Goal: Task Accomplishment & Management: Manage account settings

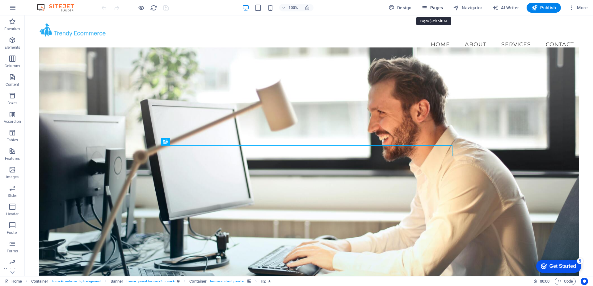
click at [433, 8] on span "Pages" at bounding box center [432, 8] width 22 height 6
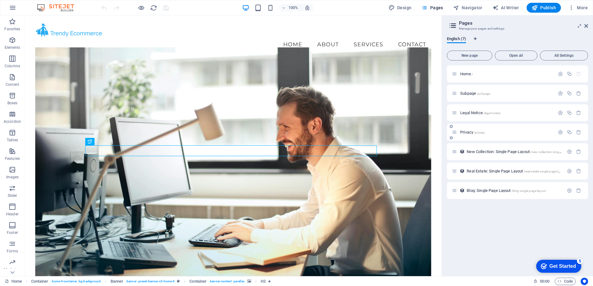
click at [493, 132] on p "Privacy /privacy" at bounding box center [506, 132] width 93 height 4
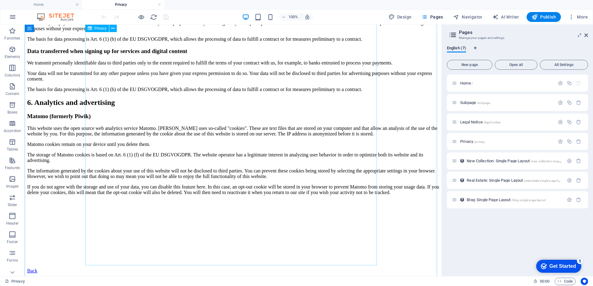
scroll to position [1050, 0]
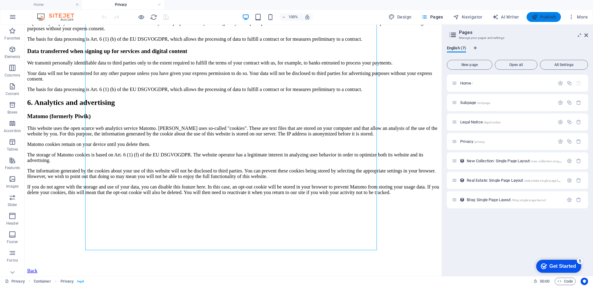
click at [535, 20] on button "Publish" at bounding box center [544, 17] width 34 height 10
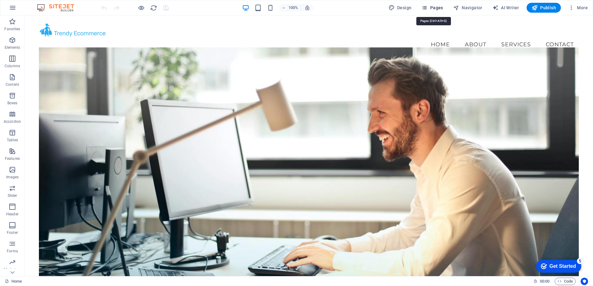
click at [435, 11] on button "Pages" at bounding box center [432, 8] width 27 height 10
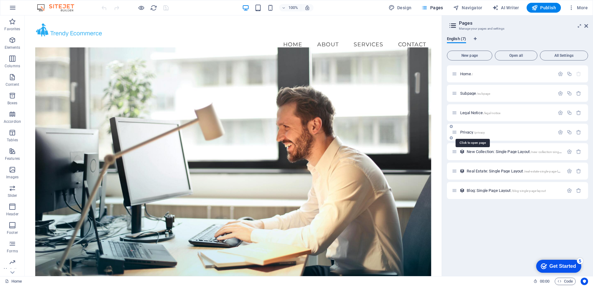
click at [467, 134] on span "Privacy /privacy" at bounding box center [472, 132] width 25 height 5
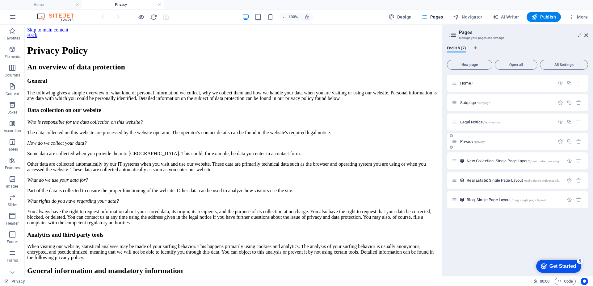
click at [454, 142] on icon at bounding box center [454, 141] width 5 height 5
drag, startPoint x: 455, startPoint y: 142, endPoint x: 459, endPoint y: 141, distance: 3.7
click at [459, 141] on div "Home / Subpage /subpage Legal Notice /legal-notice Privacy /privacy New Collect…" at bounding box center [517, 132] width 141 height 114
click at [474, 141] on span "Privacy /privacy" at bounding box center [472, 141] width 25 height 5
click at [440, 16] on span "Pages" at bounding box center [432, 17] width 22 height 6
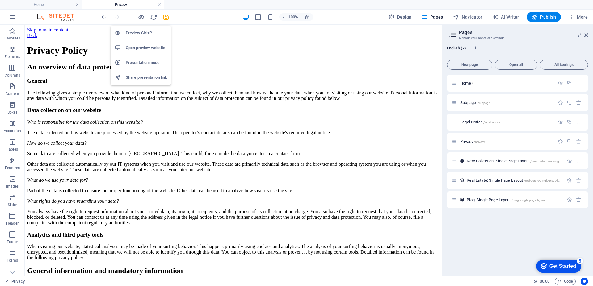
click at [142, 49] on h6 "Open preview website" at bounding box center [146, 47] width 41 height 7
click at [456, 142] on icon at bounding box center [454, 141] width 5 height 5
click at [452, 148] on icon at bounding box center [451, 147] width 3 height 4
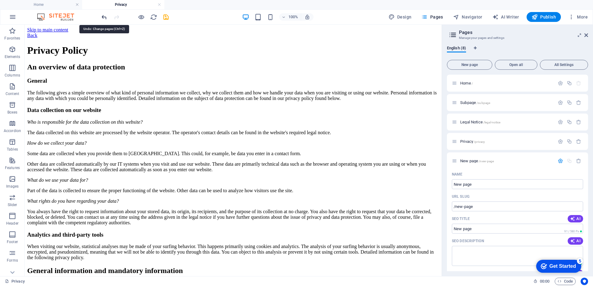
click at [103, 16] on icon "undo" at bounding box center [104, 17] width 7 height 7
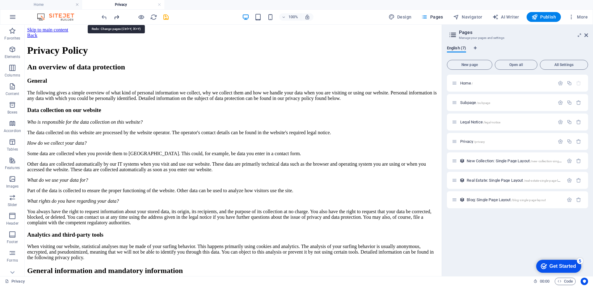
click at [116, 18] on icon "redo" at bounding box center [116, 17] width 7 height 7
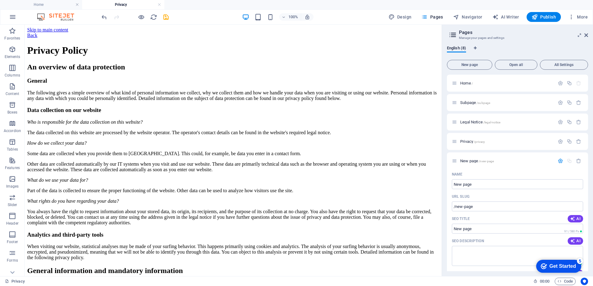
click at [58, 17] on img at bounding box center [59, 16] width 46 height 7
click at [15, 16] on icon "button" at bounding box center [12, 16] width 7 height 7
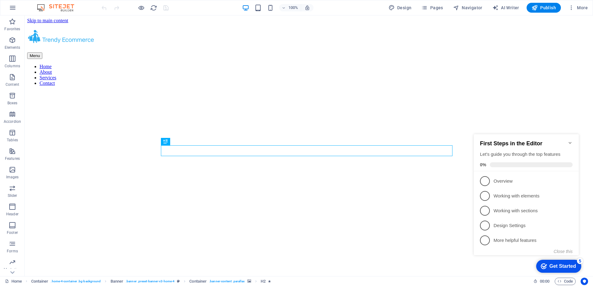
click at [570, 141] on icon "Minimize checklist" at bounding box center [570, 143] width 5 height 5
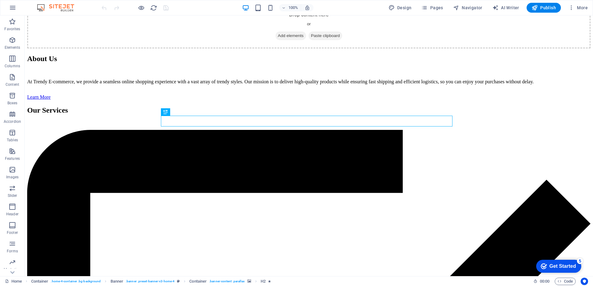
scroll to position [450, 0]
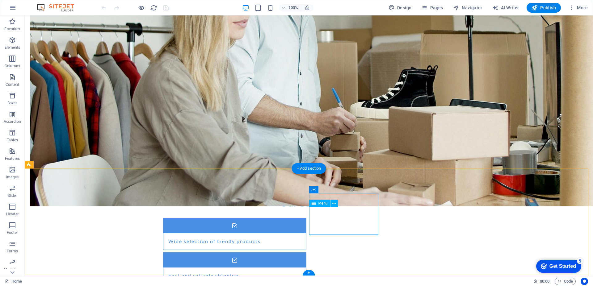
click at [323, 204] on span "Menu" at bounding box center [322, 204] width 9 height 4
click at [333, 204] on icon at bounding box center [333, 203] width 3 height 6
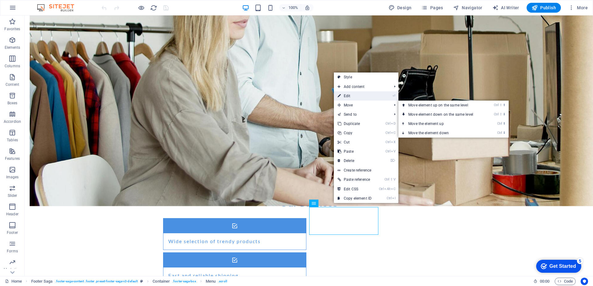
click at [347, 99] on link "⏎ Edit" at bounding box center [354, 95] width 41 height 9
select select
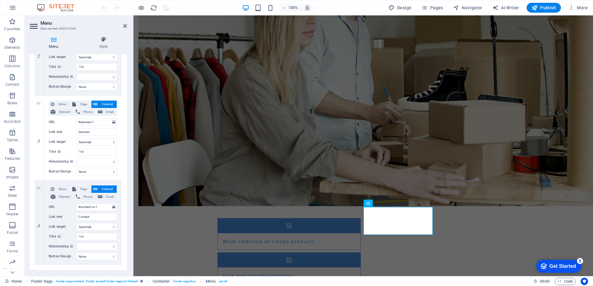
scroll to position [198, 0]
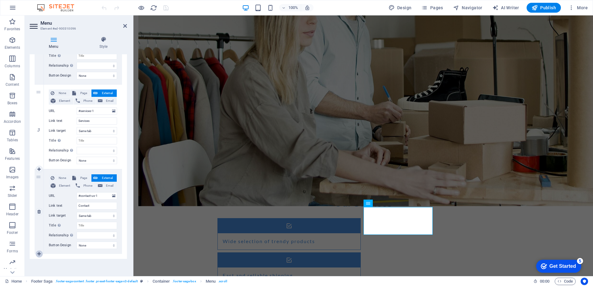
click at [39, 254] on icon at bounding box center [38, 254] width 3 height 4
select select
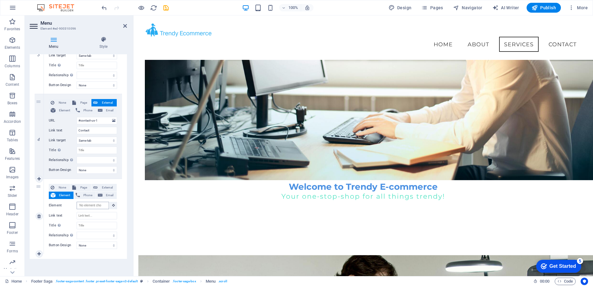
scroll to position [0, 0]
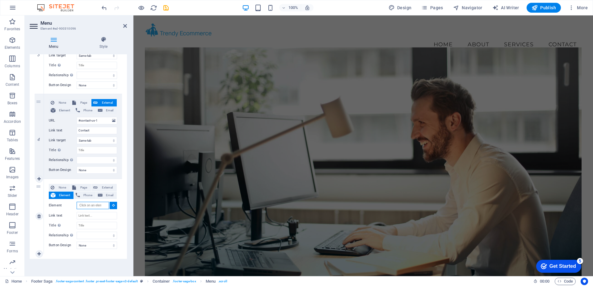
click at [89, 205] on input "Element" at bounding box center [93, 205] width 32 height 7
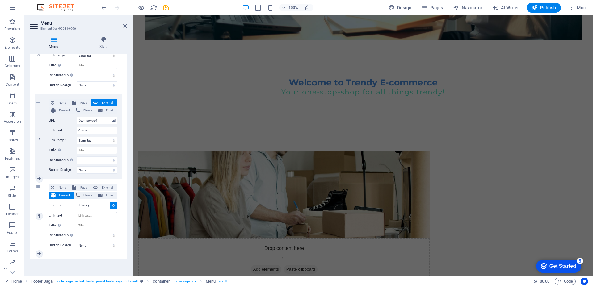
scroll to position [450, 0]
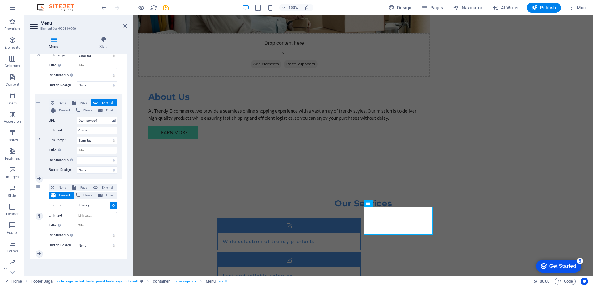
type input "Privacy"
click at [93, 216] on input "Link text" at bounding box center [97, 215] width 40 height 7
click at [91, 225] on input "Title Additional link description, should not be the same as the link text. The…" at bounding box center [97, 225] width 40 height 7
type input "Privacy"
select select
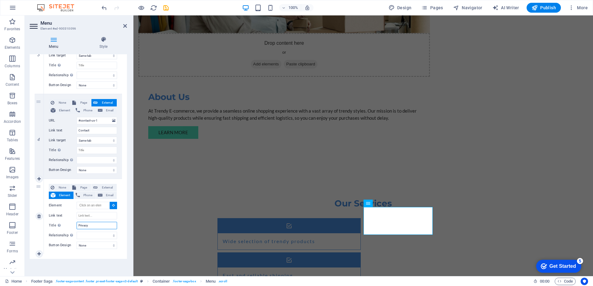
select select
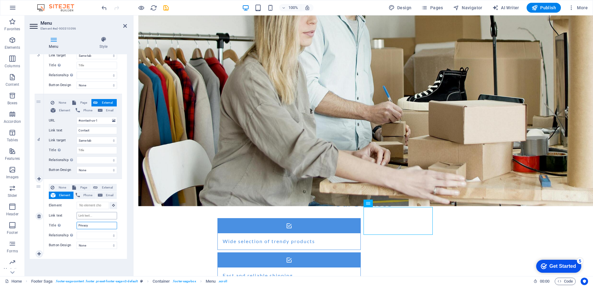
type input "Privacy"
click at [95, 216] on input "Link text" at bounding box center [97, 215] width 40 height 7
paste input "https://trendyecommerce.com/privacy/"
type input "https://trendyecommerce.com/privacy/"
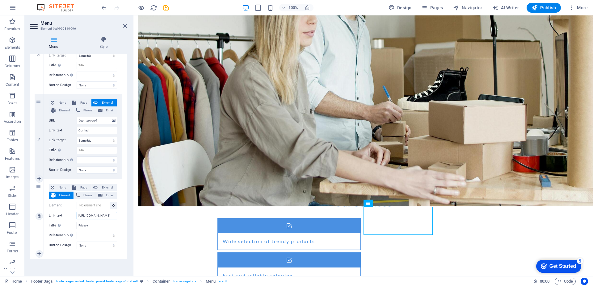
select select
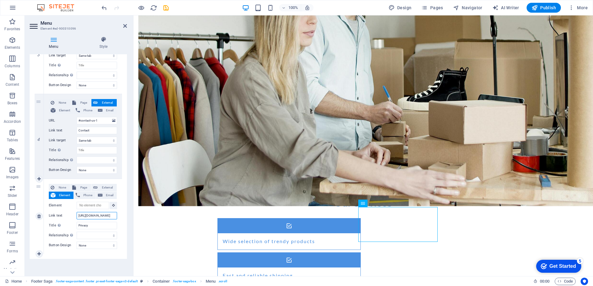
click at [100, 217] on input "https://trendyecommerce.com/privacy/" at bounding box center [97, 215] width 40 height 7
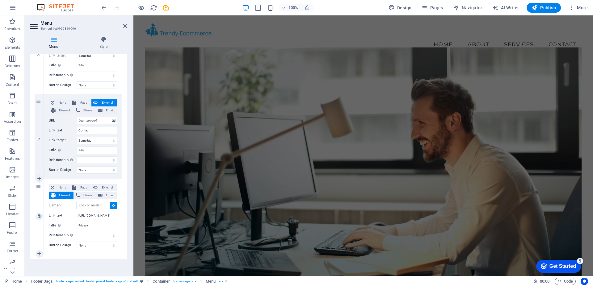
scroll to position [0, 0]
click at [89, 207] on input "Element" at bounding box center [93, 205] width 32 height 7
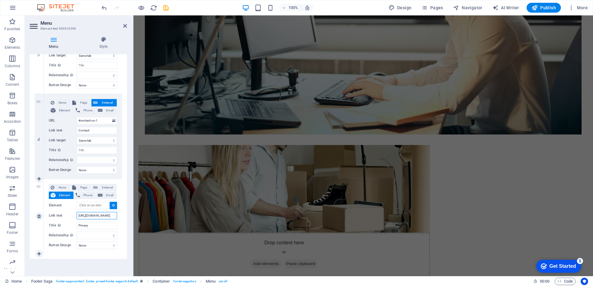
scroll to position [450, 0]
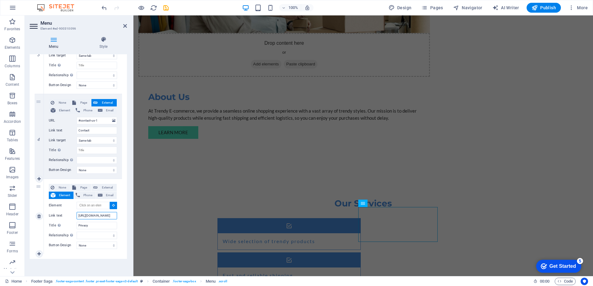
click at [88, 215] on input "https://trendyecommerce.com/privacy/" at bounding box center [97, 215] width 40 height 7
type input "Privacy"
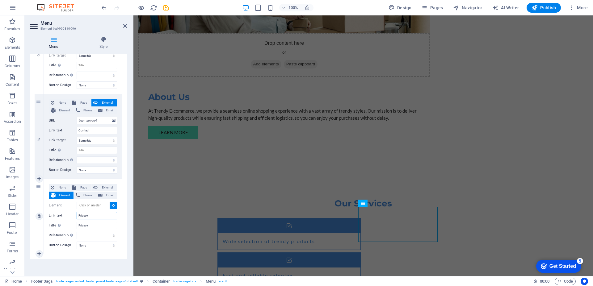
select select
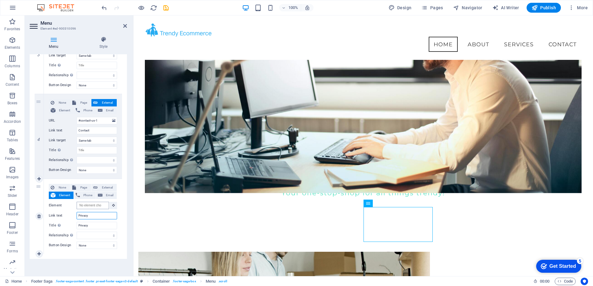
scroll to position [0, 0]
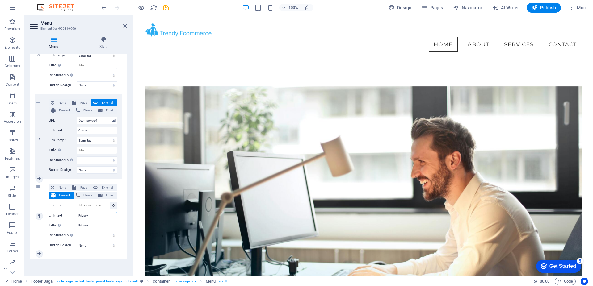
type input "Privacy"
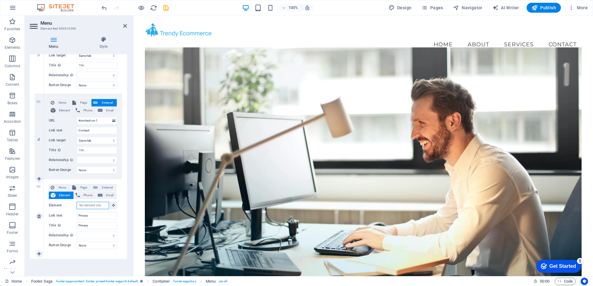
click at [93, 206] on input "Element" at bounding box center [93, 205] width 32 height 7
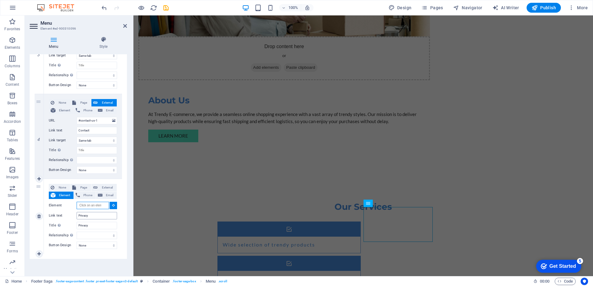
scroll to position [450, 0]
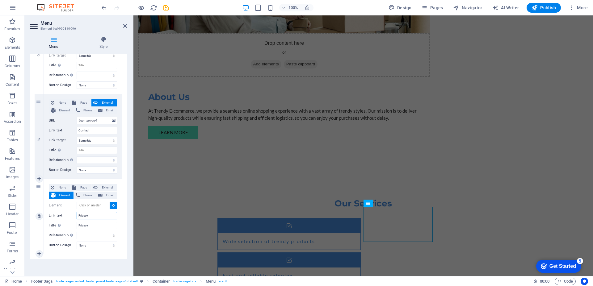
click at [92, 217] on input "Privacy" at bounding box center [97, 215] width 40 height 7
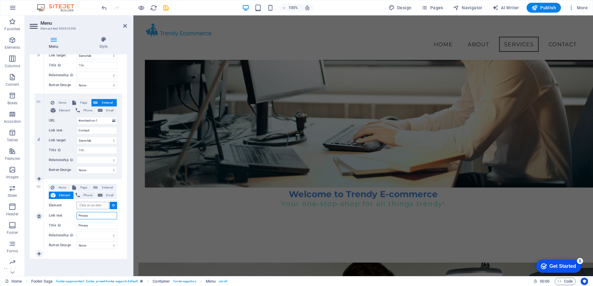
scroll to position [0, 0]
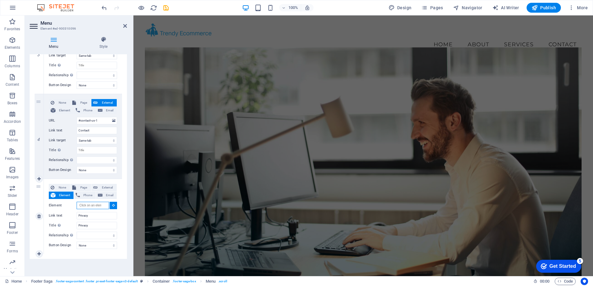
click at [91, 205] on input "Element" at bounding box center [93, 205] width 32 height 7
click at [92, 207] on input "Element" at bounding box center [93, 205] width 32 height 7
paste input "https://trendyecommerce.com/privacy/"
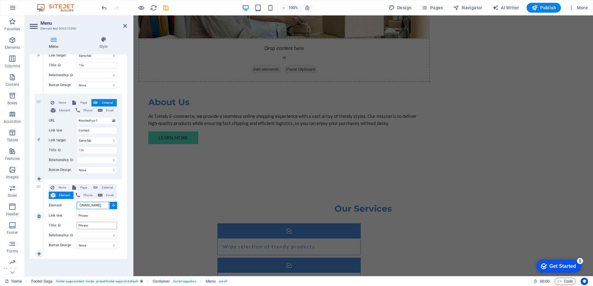
scroll to position [450, 0]
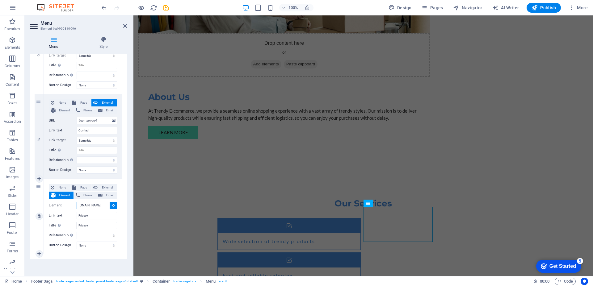
type input "https://trendyecommerce.com/privacy/"
click at [99, 225] on input "Privacy" at bounding box center [97, 225] width 40 height 7
click at [93, 216] on input "Privacy" at bounding box center [97, 215] width 40 height 7
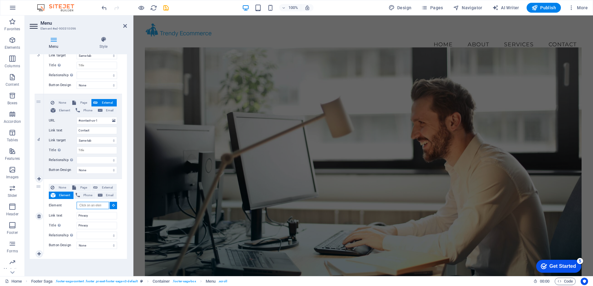
click at [93, 205] on input "Element" at bounding box center [93, 205] width 32 height 7
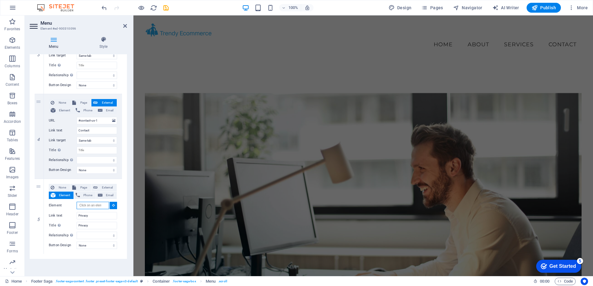
scroll to position [450, 0]
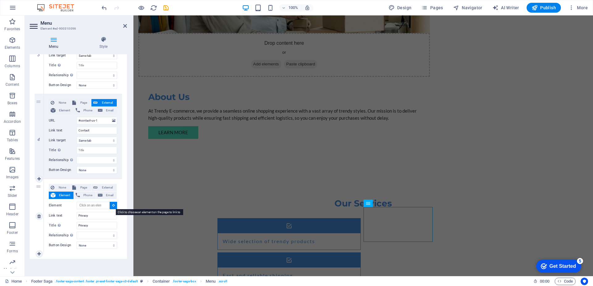
click at [114, 206] on button at bounding box center [113, 205] width 7 height 7
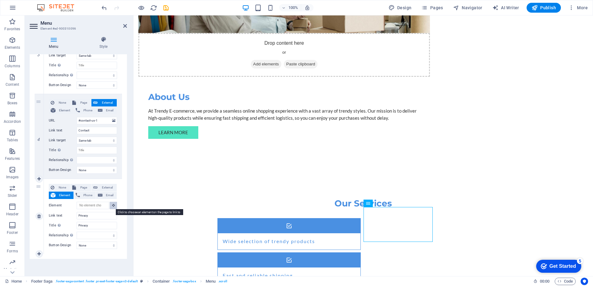
click at [112, 205] on icon at bounding box center [113, 205] width 3 height 3
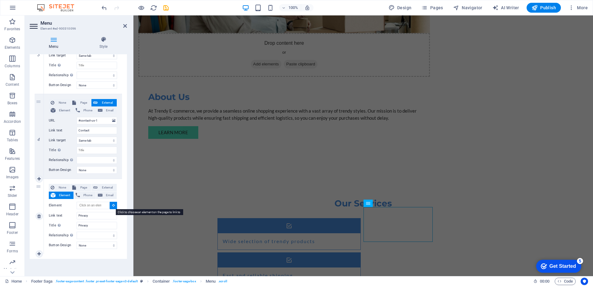
click at [112, 205] on icon at bounding box center [113, 205] width 3 height 3
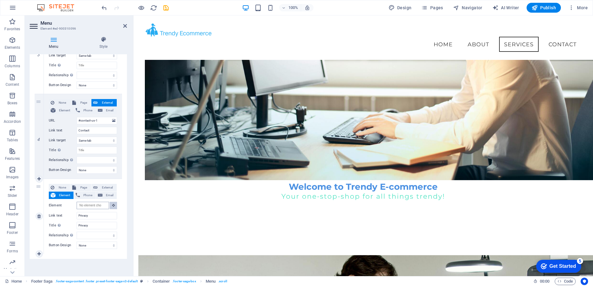
scroll to position [0, 0]
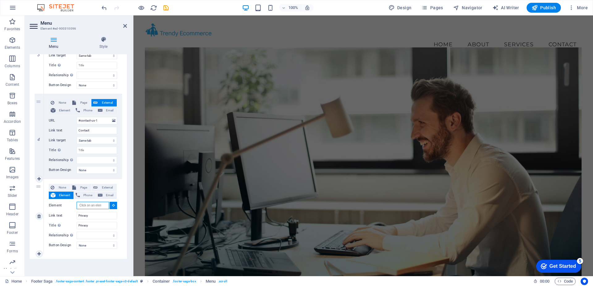
click at [93, 206] on input "Element" at bounding box center [93, 205] width 32 height 7
paste input "https://trendyecommerce.com/privacy/"
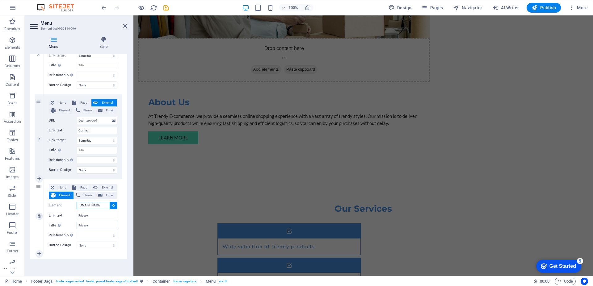
type input "https://trendyecommerce.com/privacy/"
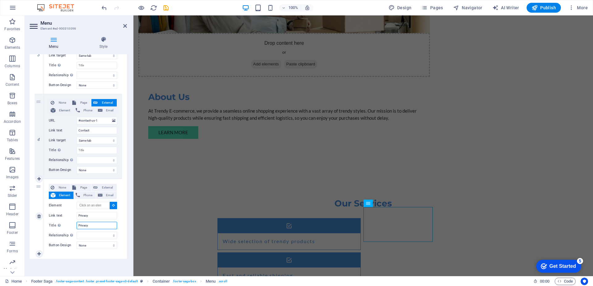
scroll to position [0, 0]
click at [95, 223] on input "Privacy" at bounding box center [97, 225] width 40 height 7
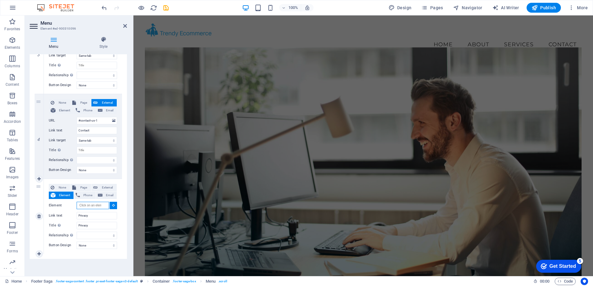
click at [96, 207] on input "Element" at bounding box center [93, 205] width 32 height 7
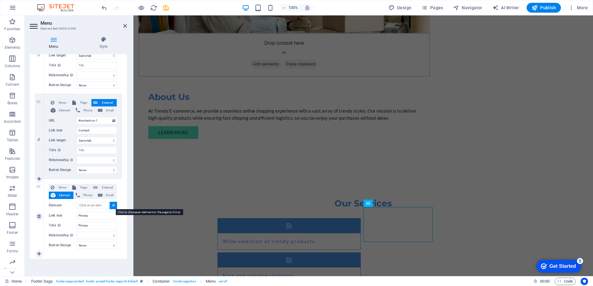
click at [112, 206] on icon at bounding box center [113, 205] width 3 height 3
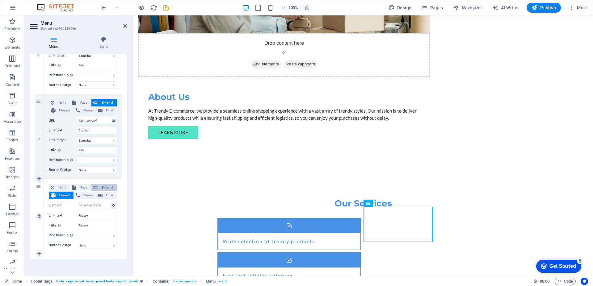
click at [106, 189] on span "External" at bounding box center [106, 187] width 15 height 7
select select
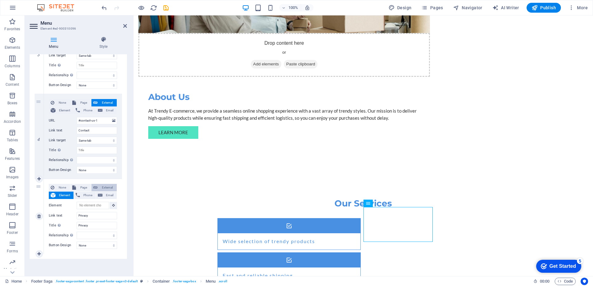
select select "blank"
select select
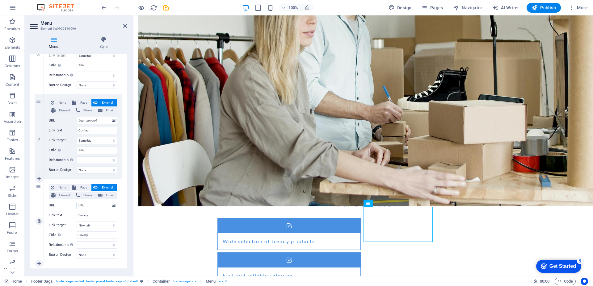
click at [95, 205] on input "URL" at bounding box center [97, 205] width 40 height 7
paste input "https://trendyecommerce.com/privacy/"
type input "https://trendyecommerce.com/privacy/"
select select
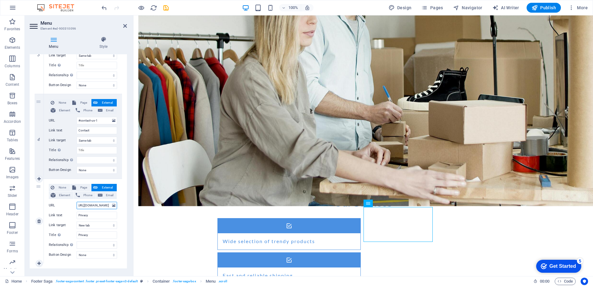
select select
type input "https://trendyecommerce.com/privacy/"
click at [98, 216] on input "Privacy" at bounding box center [97, 215] width 40 height 7
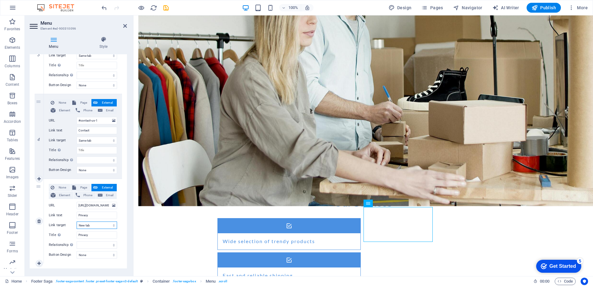
click at [111, 225] on select "New tab Same tab Overlay" at bounding box center [97, 225] width 40 height 7
select select
click at [77, 222] on select "New tab Same tab Overlay" at bounding box center [97, 225] width 40 height 7
select select
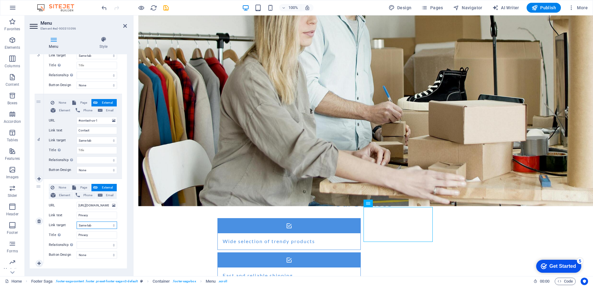
select select
drag, startPoint x: 38, startPoint y: 189, endPoint x: 44, endPoint y: 99, distance: 89.4
click at [44, 99] on div "1 None Page External Element Phone Email Page Home Subpage Legal Notice Privacy…" at bounding box center [78, 51] width 87 height 425
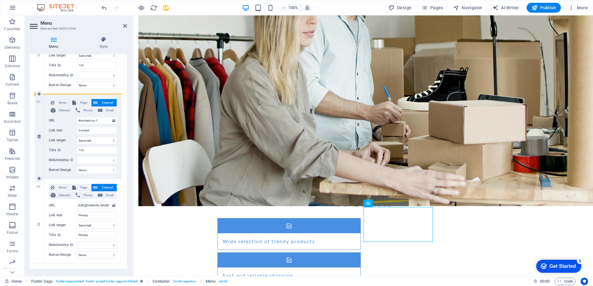
select select
type input "https://trendyecommerce.com/privacy/"
type input "Privacy"
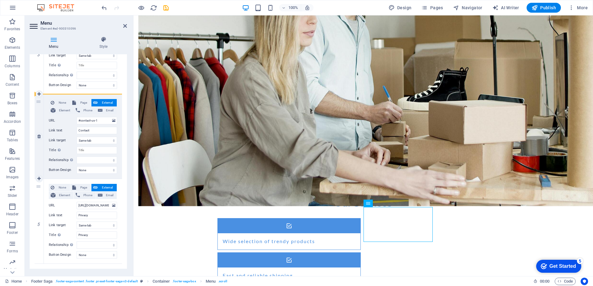
type input "Privacy"
select select
type input "#contact-us-1"
type input "Contact"
select select
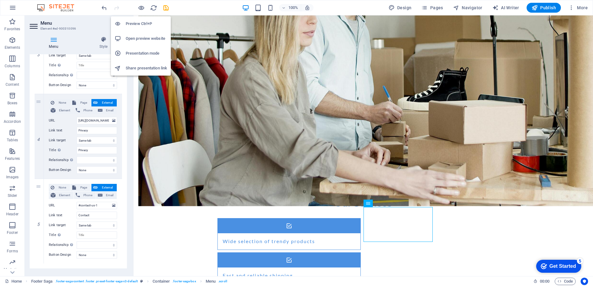
click at [141, 20] on h6 "Preview Ctrl+P" at bounding box center [146, 23] width 41 height 7
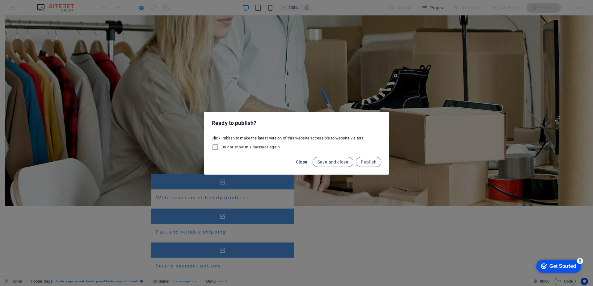
click at [302, 161] on span "Close" at bounding box center [302, 162] width 12 height 5
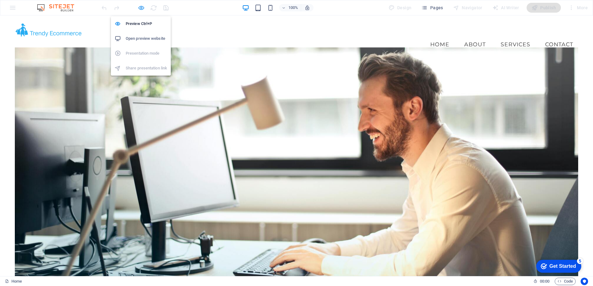
click at [141, 7] on icon "button" at bounding box center [141, 7] width 7 height 7
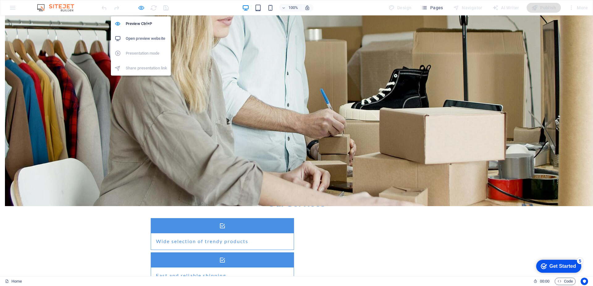
select select
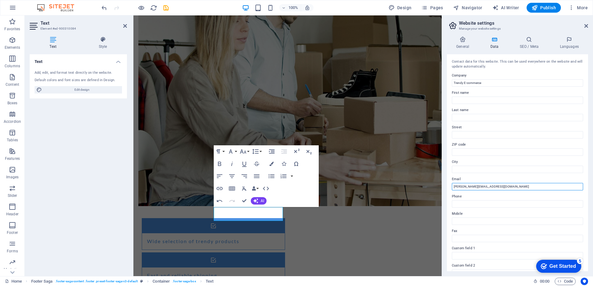
drag, startPoint x: 500, startPoint y: 187, endPoint x: 448, endPoint y: 186, distance: 51.6
click at [448, 186] on div "Contact data for this website. This can be used everywhere on the website and w…" at bounding box center [517, 162] width 141 height 217
click at [258, 189] on button "Data Bindings" at bounding box center [255, 189] width 9 height 12
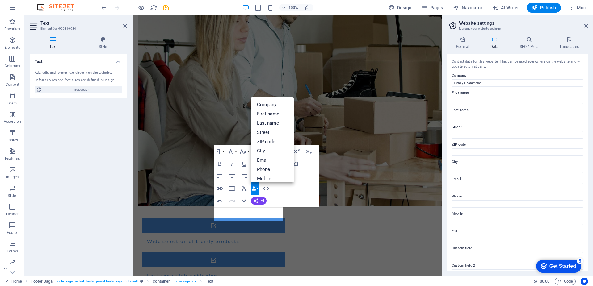
click at [258, 189] on button "Data Bindings" at bounding box center [255, 189] width 9 height 12
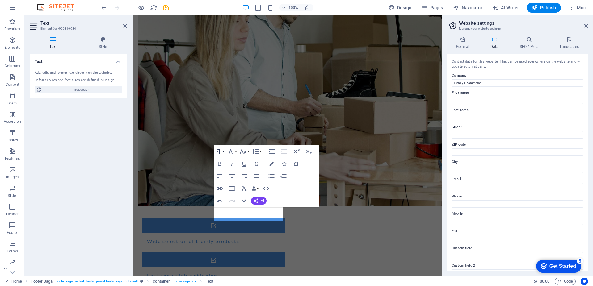
click at [222, 152] on button "Paragraph Format" at bounding box center [220, 151] width 12 height 12
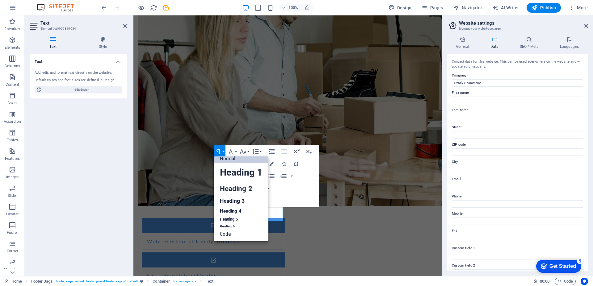
scroll to position [5, 0]
click at [223, 152] on button "Paragraph Format" at bounding box center [220, 151] width 12 height 12
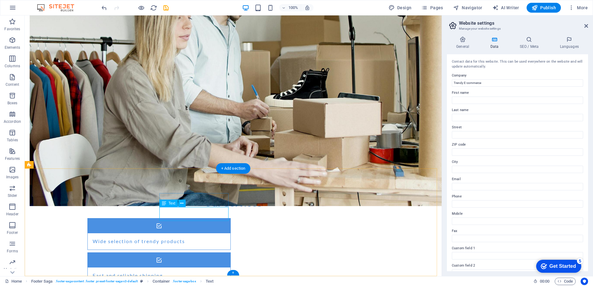
click at [181, 204] on icon at bounding box center [181, 203] width 3 height 6
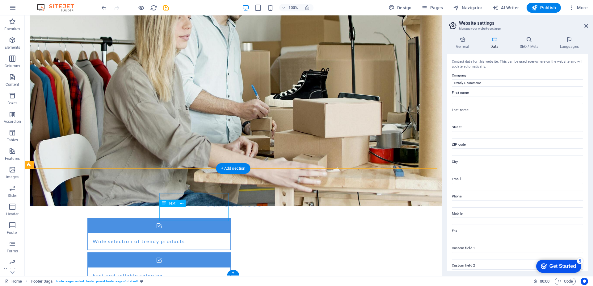
click at [164, 204] on icon at bounding box center [164, 203] width 4 height 7
click at [172, 204] on span "Text" at bounding box center [172, 204] width 7 height 4
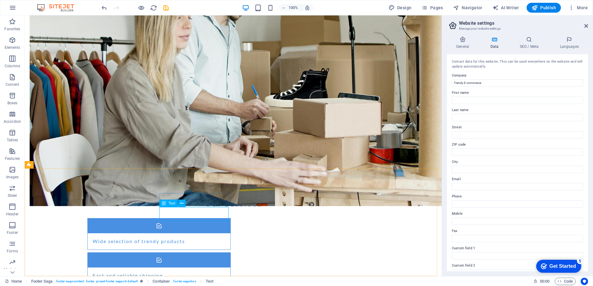
click at [172, 204] on span "Text" at bounding box center [172, 204] width 7 height 4
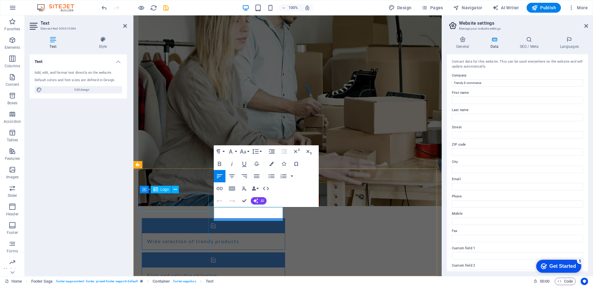
click at [162, 188] on span "Logo" at bounding box center [165, 190] width 8 height 4
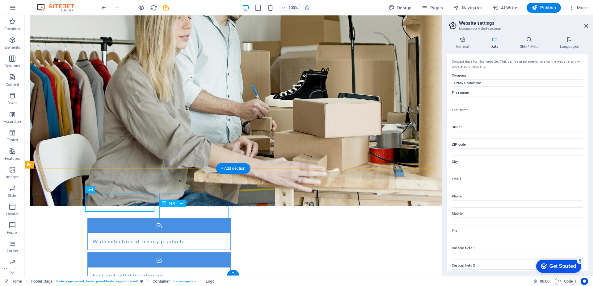
click at [172, 203] on span "Text" at bounding box center [172, 204] width 7 height 4
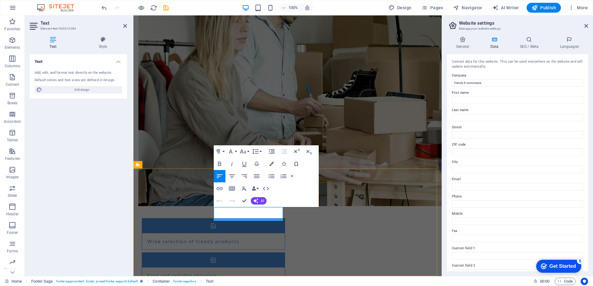
click at [268, 189] on icon "button" at bounding box center [265, 188] width 7 height 7
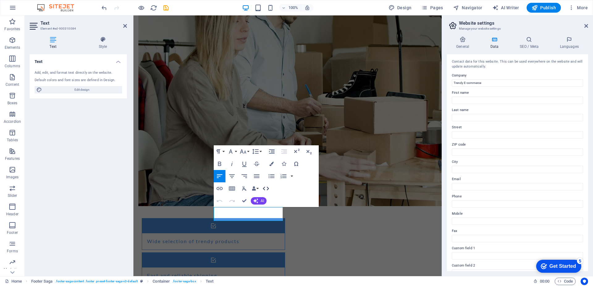
scroll to position [398, 0]
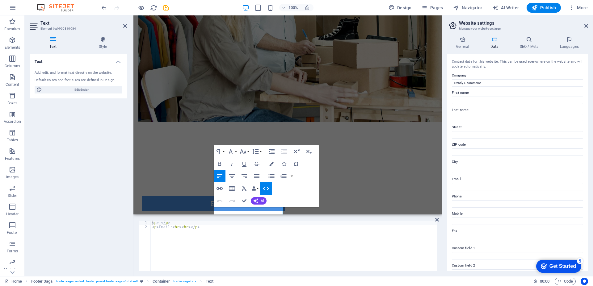
type textarea "<p>Email: <br><br></p>"
click at [189, 227] on div "< p > </ p > < p > Email: < br > < br > </ p >" at bounding box center [294, 250] width 286 height 59
click at [253, 233] on div "< p > </ p > < p > Email: < br > < br > </ p >" at bounding box center [294, 250] width 286 height 59
drag, startPoint x: 258, startPoint y: 200, endPoint x: 242, endPoint y: 202, distance: 15.9
click at [242, 202] on div "Undo Redo Confirm (Ctrl+⏎) AI Improve Make shorter Make longer Fix spelling & g…" at bounding box center [240, 201] width 53 height 12
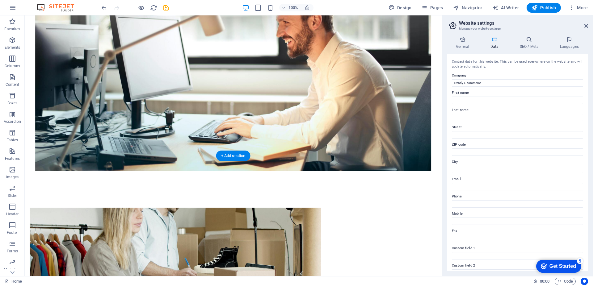
scroll to position [185, 0]
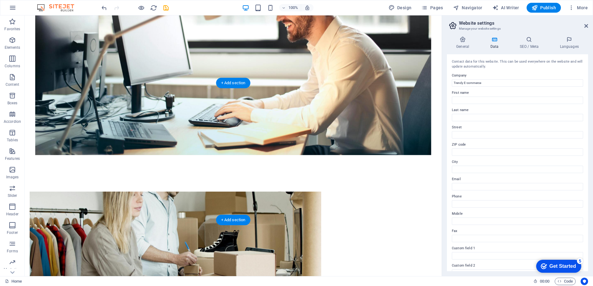
click at [199, 192] on figure at bounding box center [176, 236] width 292 height 88
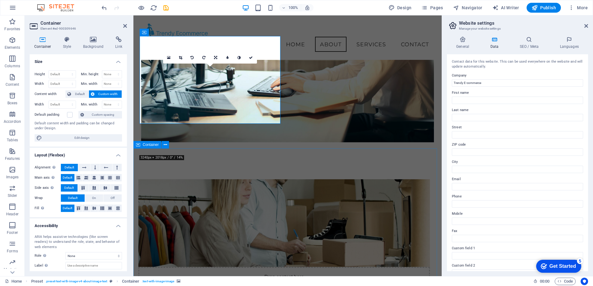
scroll to position [185, 0]
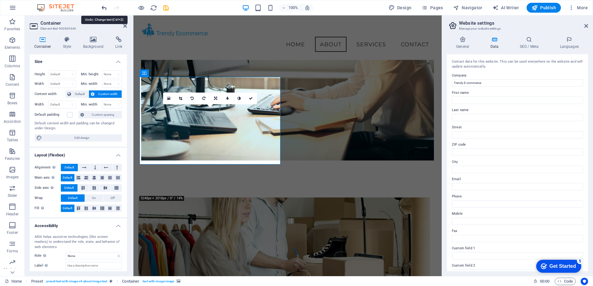
click at [104, 6] on icon "undo" at bounding box center [104, 7] width 7 height 7
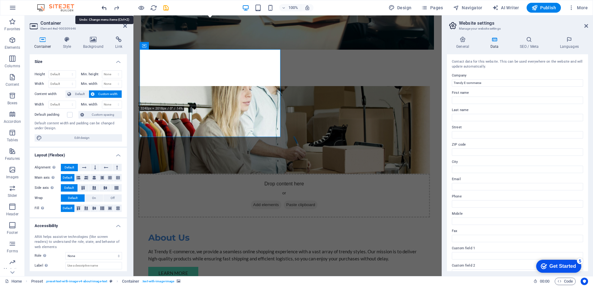
scroll to position [450, 0]
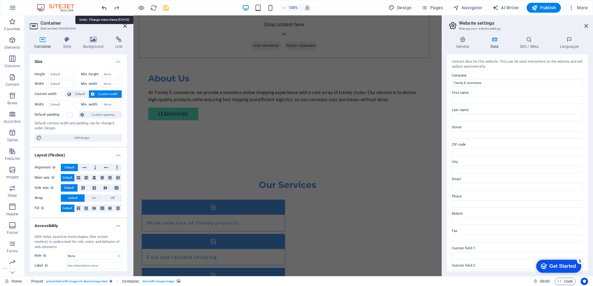
click at [104, 6] on icon "undo" at bounding box center [104, 7] width 7 height 7
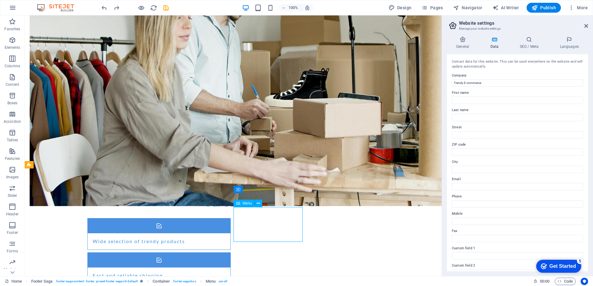
select select
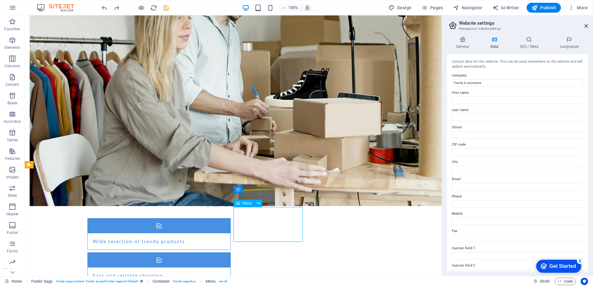
select select
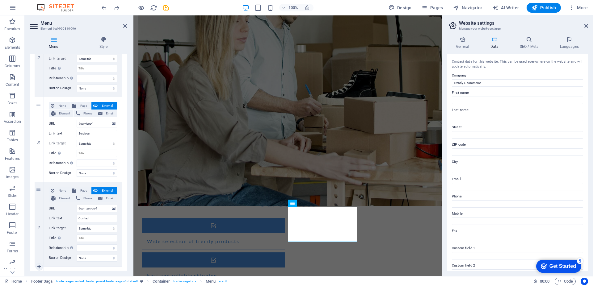
scroll to position [283, 0]
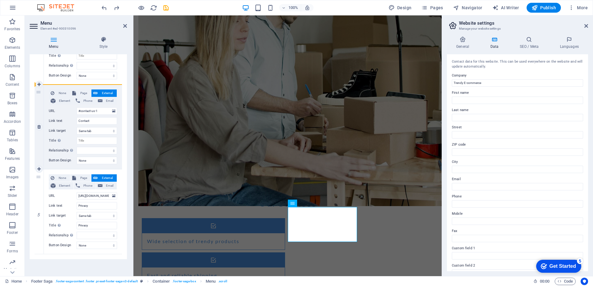
drag, startPoint x: 39, startPoint y: 178, endPoint x: 46, endPoint y: 96, distance: 81.8
click at [46, 96] on div "1 None Page External Element Phone Email Page Home Subpage Legal Notice Privacy…" at bounding box center [78, 42] width 87 height 425
select select
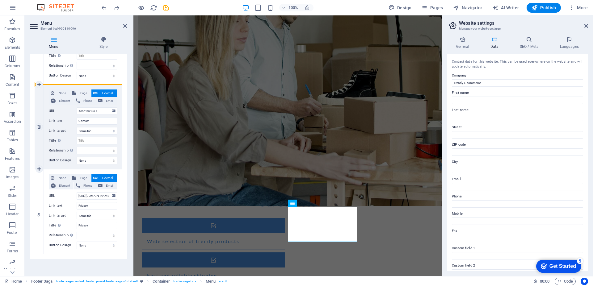
type input "https://trendyecommerce.com/privacy/"
type input "Privacy"
select select
type input "#contact-us-1"
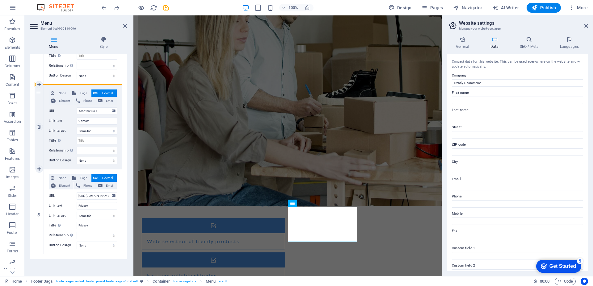
type input "Contact"
select select
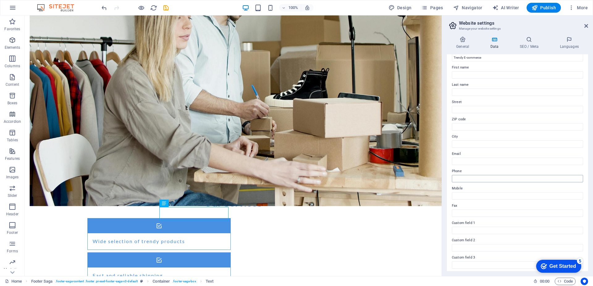
scroll to position [0, 0]
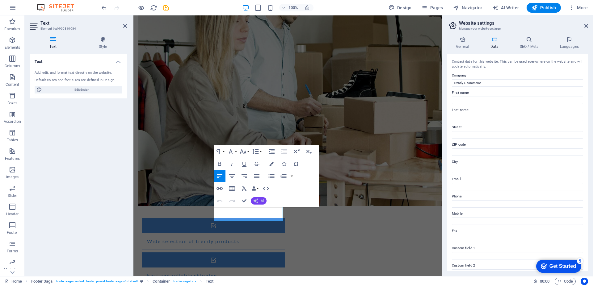
click at [259, 203] on button "AI" at bounding box center [259, 200] width 16 height 7
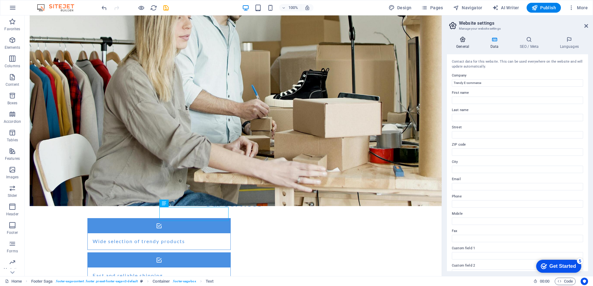
click at [466, 42] on icon at bounding box center [463, 39] width 32 height 6
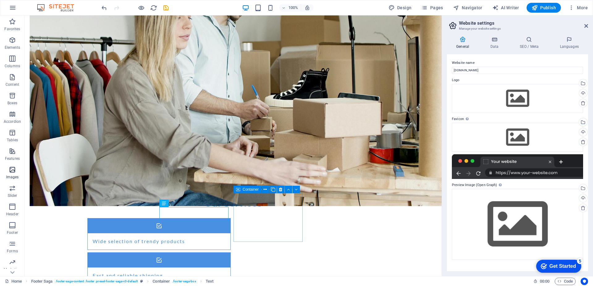
click at [14, 175] on span "Images" at bounding box center [12, 173] width 25 height 15
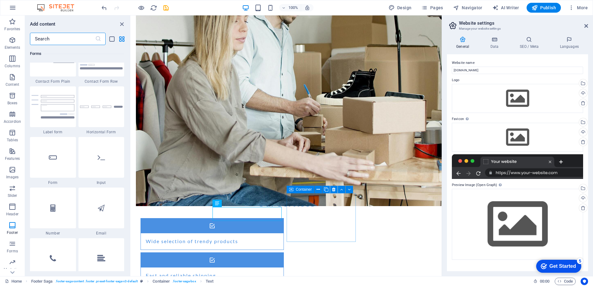
scroll to position [4615, 0]
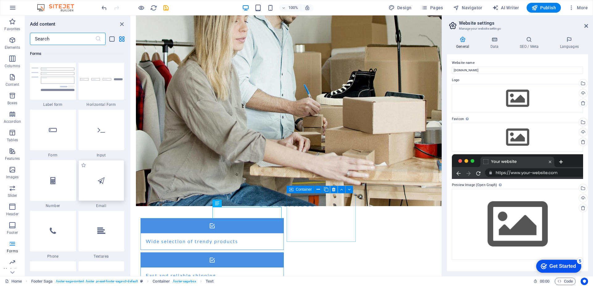
click at [103, 184] on icon at bounding box center [101, 181] width 7 height 8
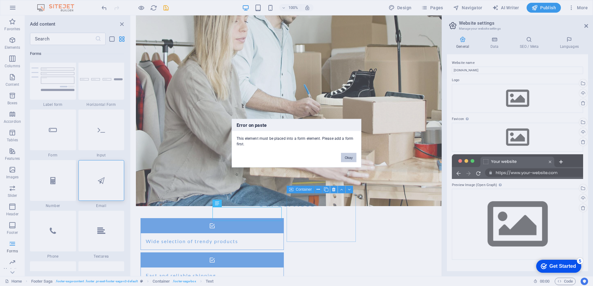
click at [347, 157] on button "Okay" at bounding box center [348, 157] width 15 height 9
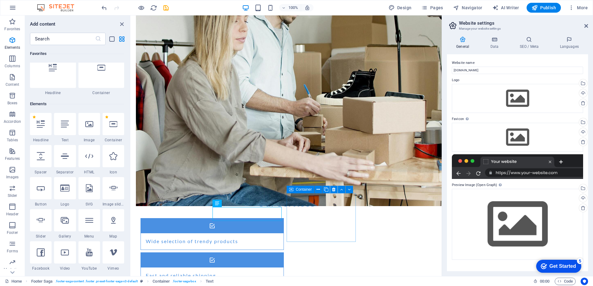
scroll to position [0, 0]
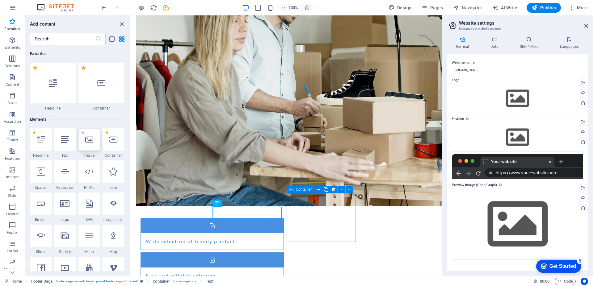
click at [91, 139] on icon at bounding box center [89, 140] width 8 height 8
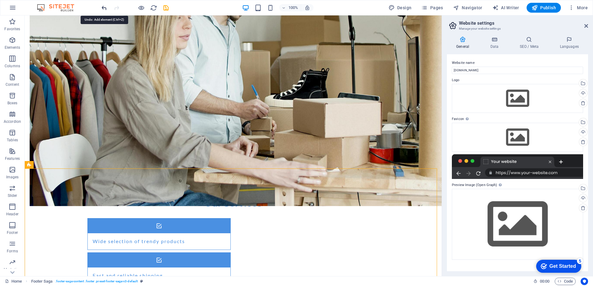
click at [105, 8] on icon "undo" at bounding box center [104, 7] width 7 height 7
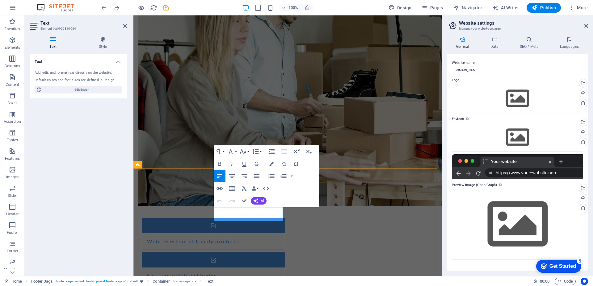
click at [11, 168] on icon "button" at bounding box center [12, 169] width 7 height 7
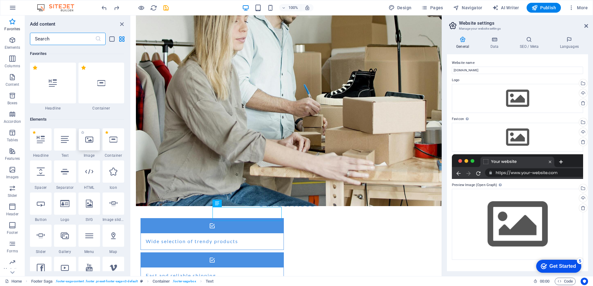
click at [88, 141] on icon at bounding box center [89, 140] width 8 height 8
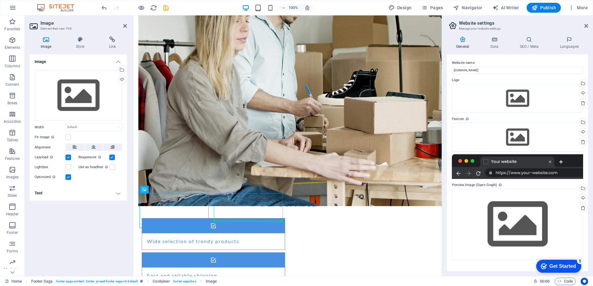
drag, startPoint x: 192, startPoint y: 214, endPoint x: 237, endPoint y: 216, distance: 44.2
click at [70, 136] on label at bounding box center [68, 138] width 6 height 6
click at [0, 0] on input "Fit image Automatically fit image to a fixed width and height" at bounding box center [0, 0] width 0 height 0
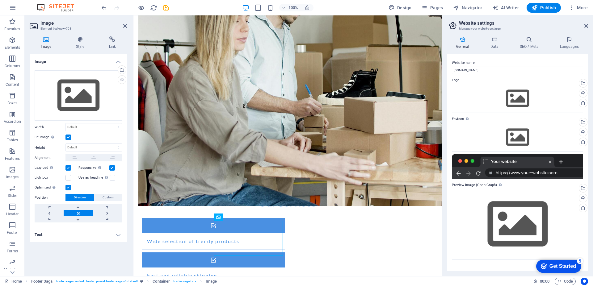
click at [70, 136] on label at bounding box center [68, 138] width 6 height 6
click at [0, 0] on input "Fit image Automatically fit image to a fixed width and height" at bounding box center [0, 0] width 0 height 0
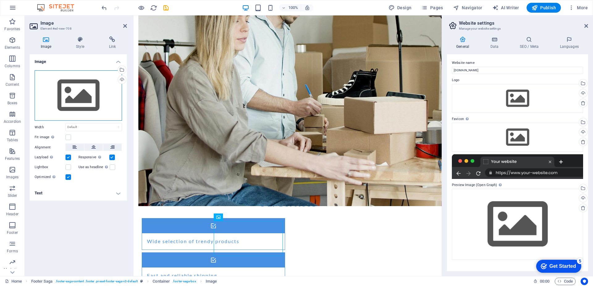
click at [77, 102] on div "Drag files here, click to choose files or select files from Files or our free s…" at bounding box center [78, 95] width 87 height 51
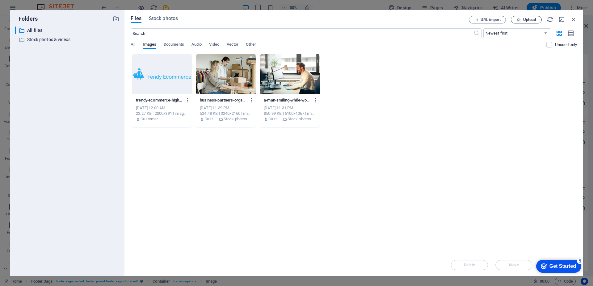
click at [527, 21] on span "Upload" at bounding box center [529, 20] width 13 height 4
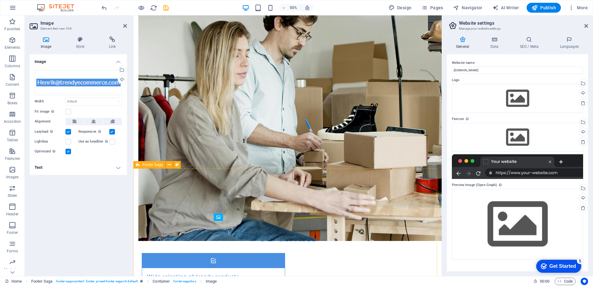
scroll to position [450, 0]
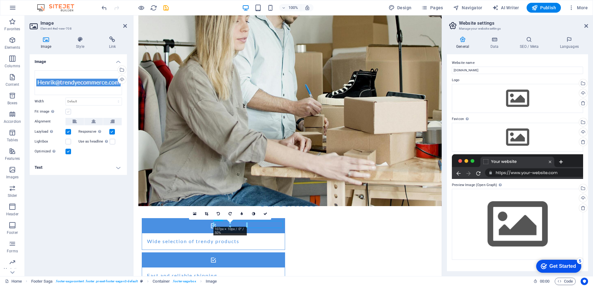
click at [69, 113] on label at bounding box center [68, 112] width 6 height 6
click at [0, 0] on input "Fit image Automatically fit image to a fixed width and height" at bounding box center [0, 0] width 0 height 0
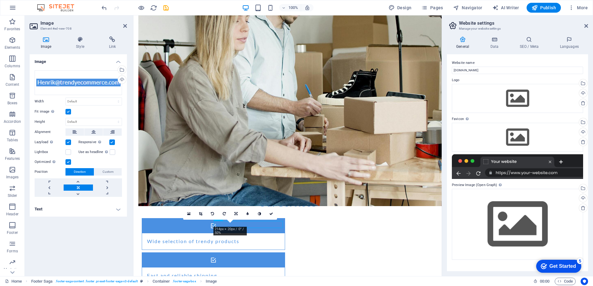
click at [93, 246] on div "Image Drag files here, click to choose files or select files from Files or our …" at bounding box center [78, 162] width 97 height 217
click at [69, 111] on label at bounding box center [68, 112] width 6 height 6
click at [0, 0] on input "Fit image Automatically fit image to a fixed width and height" at bounding box center [0, 0] width 0 height 0
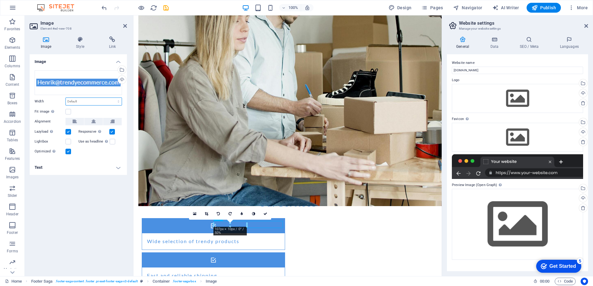
click at [115, 104] on select "Default auto px rem % em vh vw" at bounding box center [94, 101] width 56 height 7
click at [66, 98] on select "Default auto px rem % em vh vw" at bounding box center [94, 101] width 56 height 7
select select "DISABLED_OPTION_VALUE"
click at [83, 190] on div "Image Drag files here, click to choose files or select files from Files or our …" at bounding box center [78, 162] width 97 height 217
drag, startPoint x: 247, startPoint y: 225, endPoint x: 278, endPoint y: 225, distance: 30.9
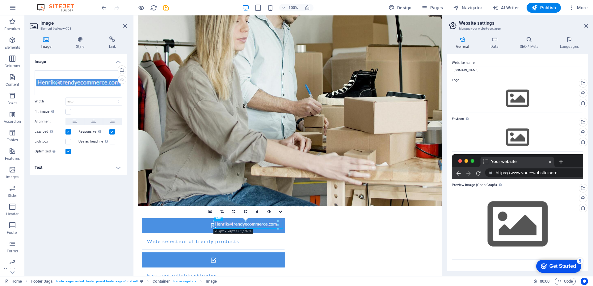
type input "207"
select select "px"
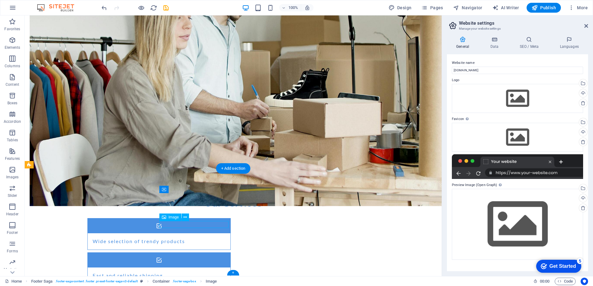
select select "px"
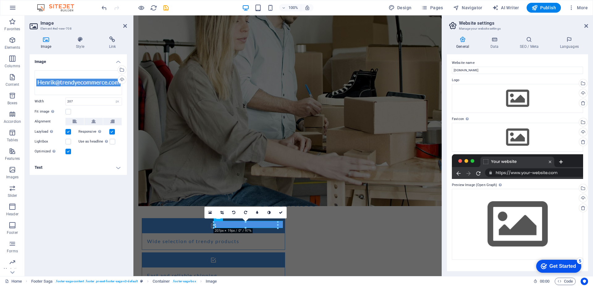
click at [68, 132] on label at bounding box center [68, 132] width 6 height 6
click at [0, 0] on input "Lazyload Loading images after the page loads improves page speed." at bounding box center [0, 0] width 0 height 0
click at [68, 132] on label at bounding box center [68, 132] width 6 height 6
click at [0, 0] on input "Lazyload Loading images after the page loads improves page speed." at bounding box center [0, 0] width 0 height 0
click at [112, 133] on label at bounding box center [112, 132] width 6 height 6
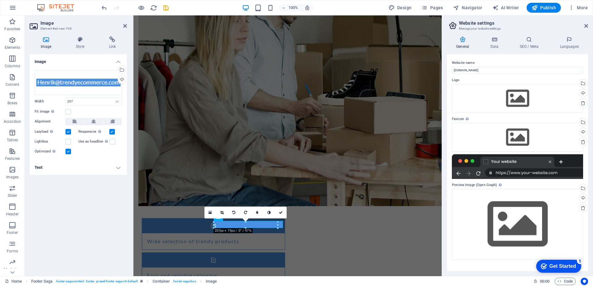
click at [0, 0] on input "Responsive Automatically load retina image and smartphone optimized sizes." at bounding box center [0, 0] width 0 height 0
click at [112, 133] on label at bounding box center [112, 132] width 6 height 6
click at [0, 0] on input "Responsive Automatically load retina image and smartphone optimized sizes." at bounding box center [0, 0] width 0 height 0
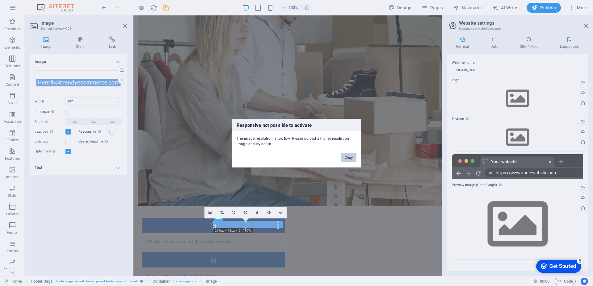
click at [349, 157] on button "Okay" at bounding box center [348, 157] width 15 height 9
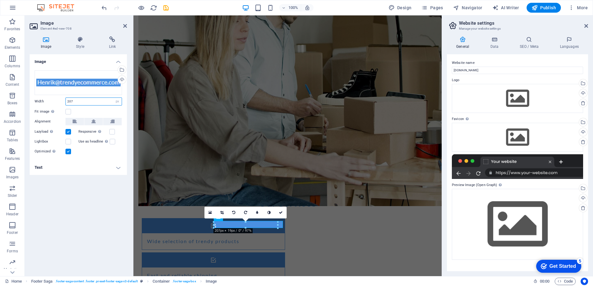
click at [82, 100] on input "207" at bounding box center [94, 101] width 56 height 7
drag, startPoint x: 86, startPoint y: 100, endPoint x: 70, endPoint y: 102, distance: 16.8
click at [70, 102] on input "207" at bounding box center [94, 101] width 56 height 7
click at [71, 102] on input "1920" at bounding box center [94, 101] width 56 height 7
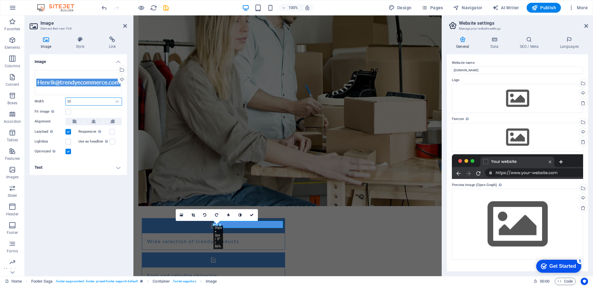
click at [69, 101] on input "20" at bounding box center [94, 101] width 56 height 7
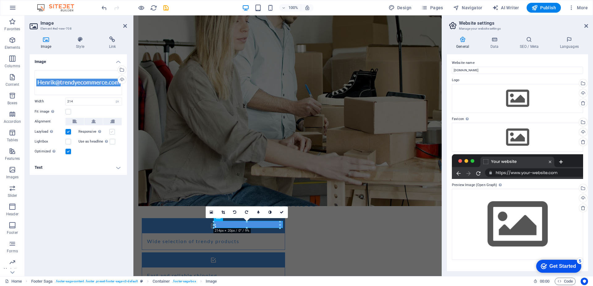
click at [112, 130] on label at bounding box center [112, 132] width 6 height 6
click at [0, 0] on input "Responsive Automatically load retina image and smartphone optimized sizes." at bounding box center [0, 0] width 0 height 0
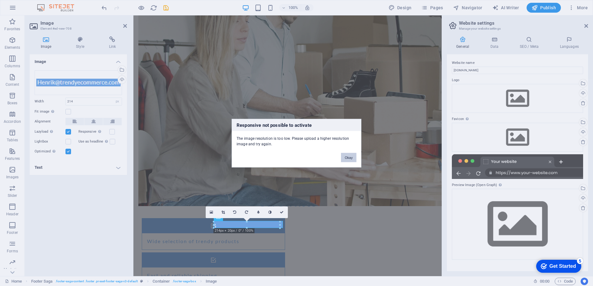
click at [347, 157] on button "Okay" at bounding box center [348, 157] width 15 height 9
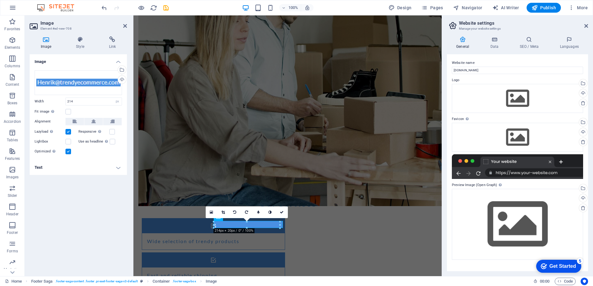
click at [67, 130] on label at bounding box center [68, 132] width 6 height 6
click at [0, 0] on input "Lazyload Loading images after the page loads improves page speed." at bounding box center [0, 0] width 0 height 0
drag, startPoint x: 279, startPoint y: 228, endPoint x: 272, endPoint y: 221, distance: 9.4
type input "190"
click at [278, 212] on icon at bounding box center [278, 213] width 4 height 4
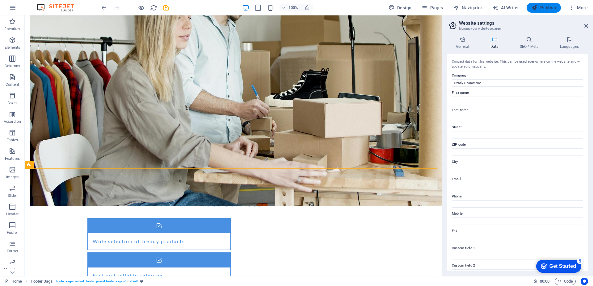
click at [542, 6] on span "Publish" at bounding box center [544, 8] width 24 height 6
select select
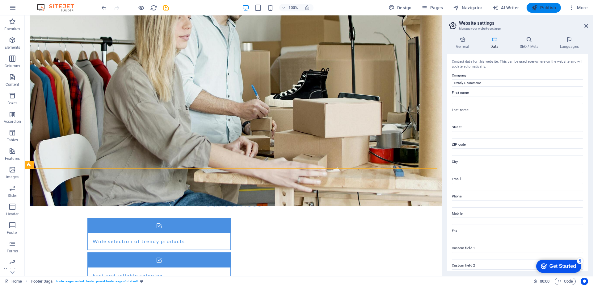
select select
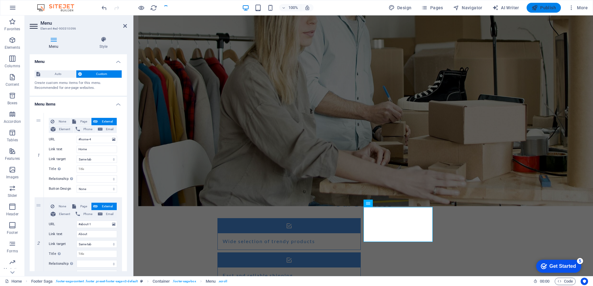
click at [544, 9] on span "Publish" at bounding box center [544, 8] width 24 height 6
select select
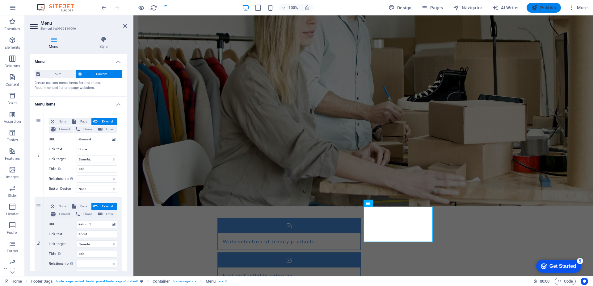
select select
click at [544, 9] on span "Publish" at bounding box center [544, 8] width 24 height 6
select select
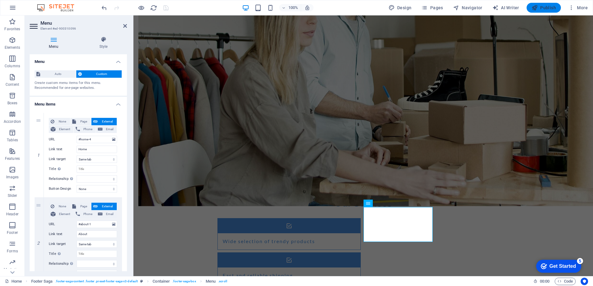
select select
